Goal: Task Accomplishment & Management: Use online tool/utility

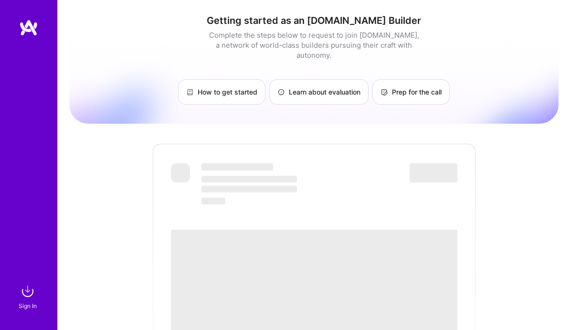
scroll to position [336, 0]
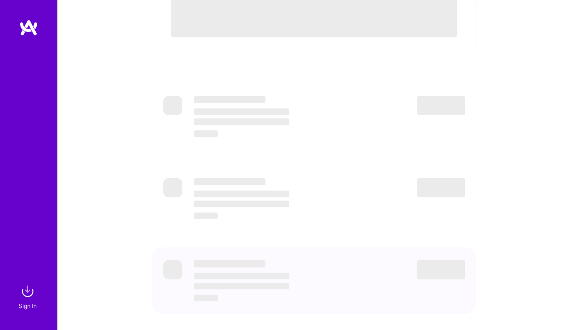
click at [28, 304] on div "Sign In" at bounding box center [28, 306] width 18 height 10
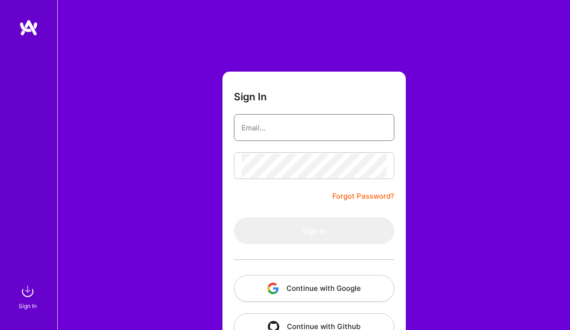
type input "[EMAIL_ADDRESS][DOMAIN_NAME]"
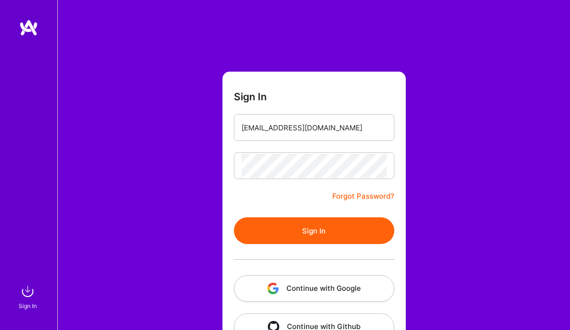
click at [313, 230] on button "Sign In" at bounding box center [314, 230] width 160 height 27
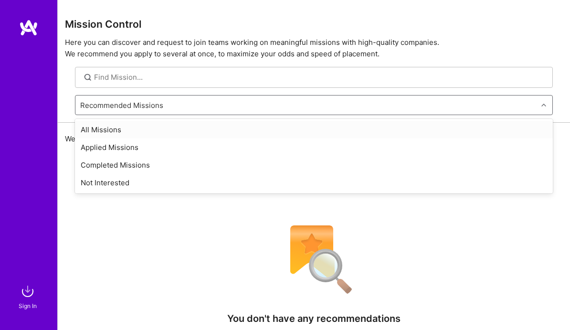
click at [265, 107] on div "Recommended Missions" at bounding box center [306, 105] width 462 height 19
click at [211, 184] on div "Not Interested" at bounding box center [314, 183] width 478 height 18
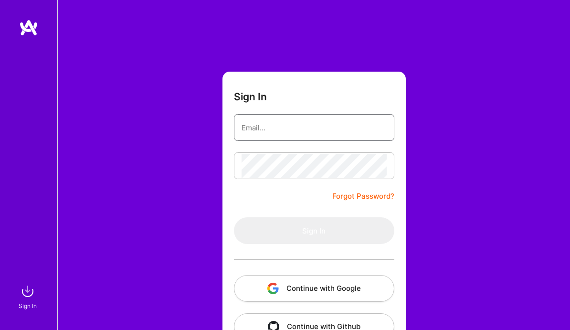
type input "[EMAIL_ADDRESS][DOMAIN_NAME]"
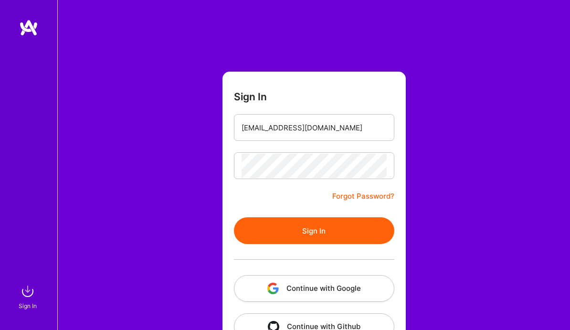
click at [304, 228] on button "Sign In" at bounding box center [314, 230] width 160 height 27
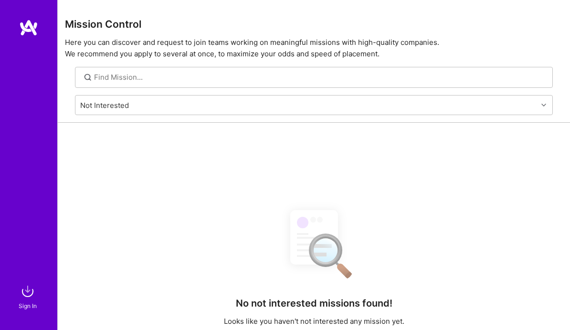
scroll to position [4, 0]
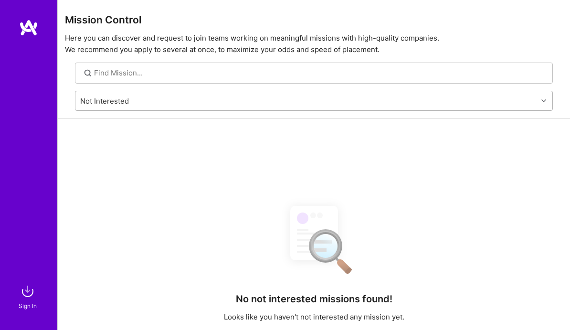
click at [252, 100] on div "Not Interested" at bounding box center [306, 100] width 462 height 19
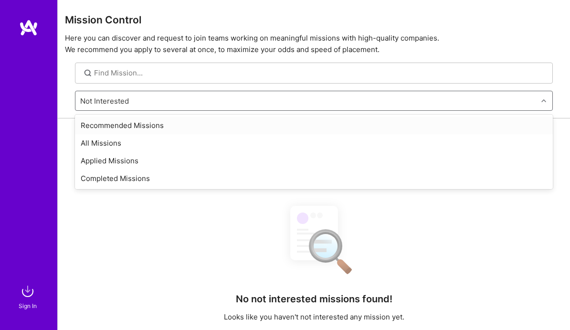
click at [222, 126] on div "Recommended Missions" at bounding box center [314, 126] width 478 height 18
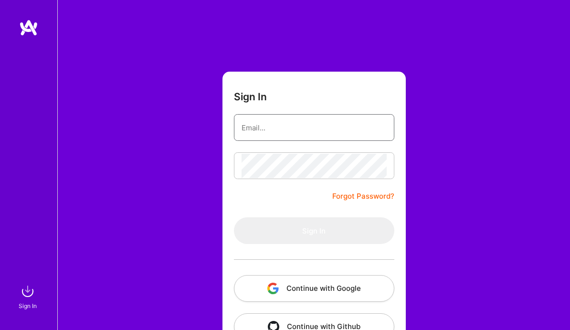
type input "[EMAIL_ADDRESS][DOMAIN_NAME]"
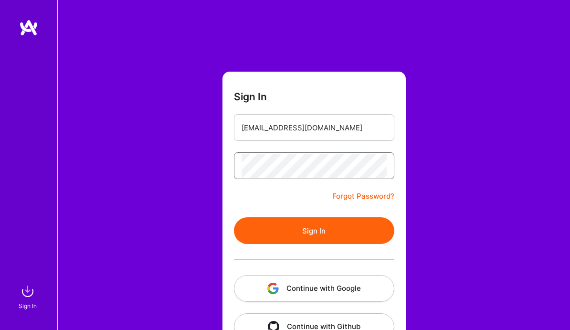
click at [314, 231] on button "Sign In" at bounding box center [314, 230] width 160 height 27
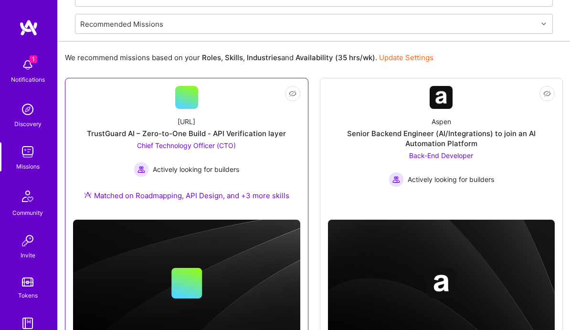
scroll to position [79, 0]
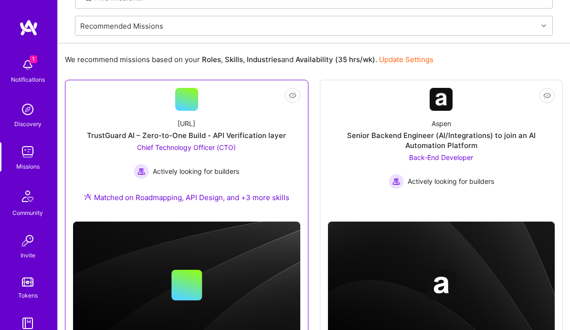
click at [217, 144] on span "Chief Technology Officer (CTO)" at bounding box center [186, 147] width 99 height 8
